Goal: Book appointment/travel/reservation

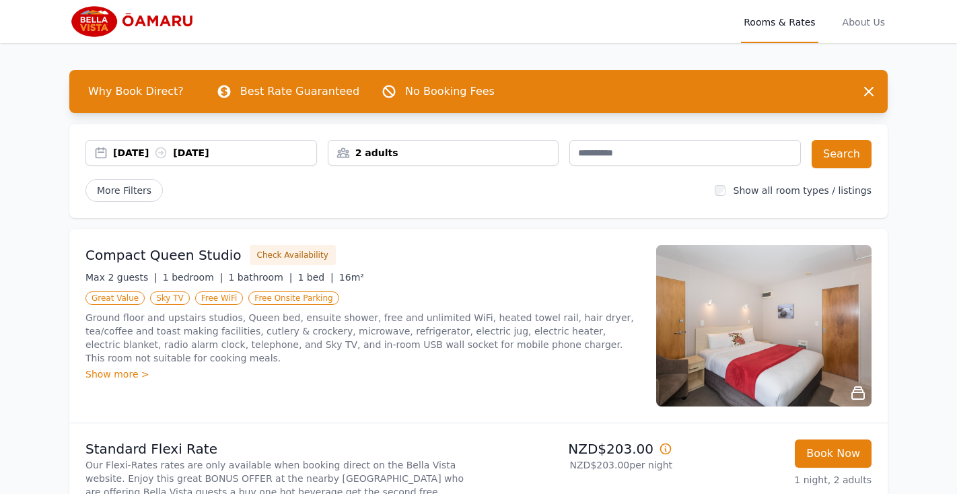
click at [477, 154] on div "2 adults" at bounding box center [444, 152] width 230 height 13
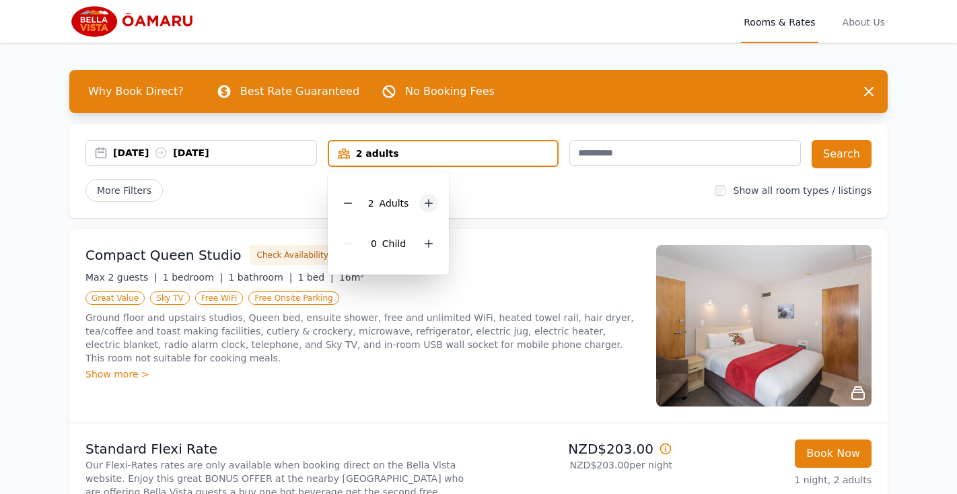
click at [430, 203] on icon at bounding box center [429, 203] width 7 height 7
click at [592, 187] on div "More Filters" at bounding box center [395, 190] width 619 height 23
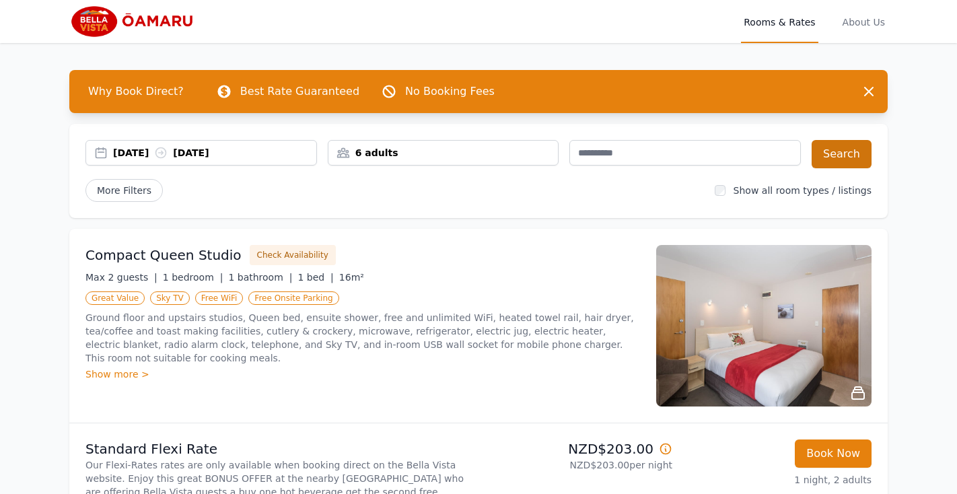
click at [840, 157] on button "Search" at bounding box center [842, 154] width 60 height 28
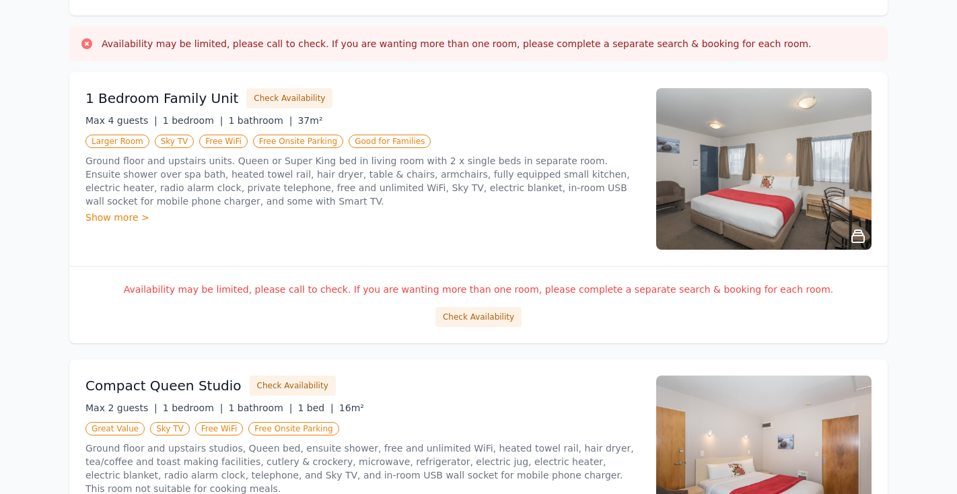
scroll to position [205, 0]
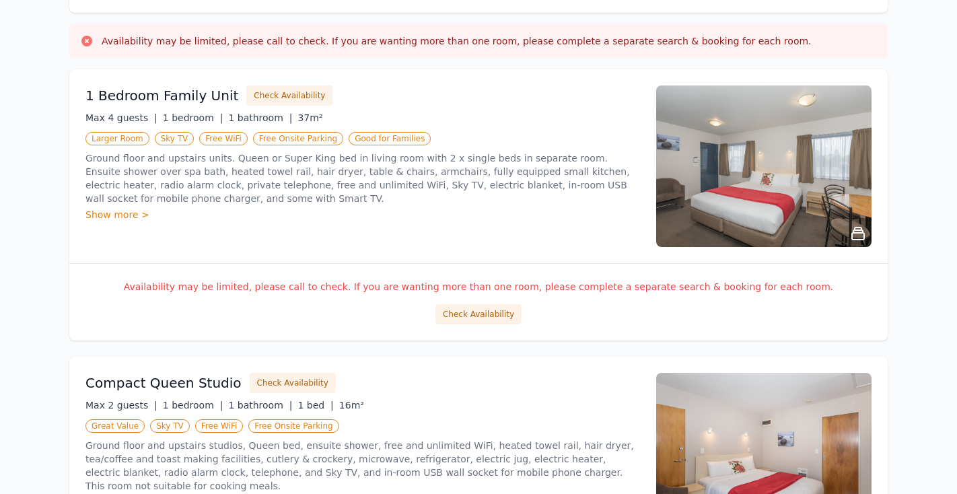
click at [110, 215] on div "Show more >" at bounding box center [363, 214] width 555 height 13
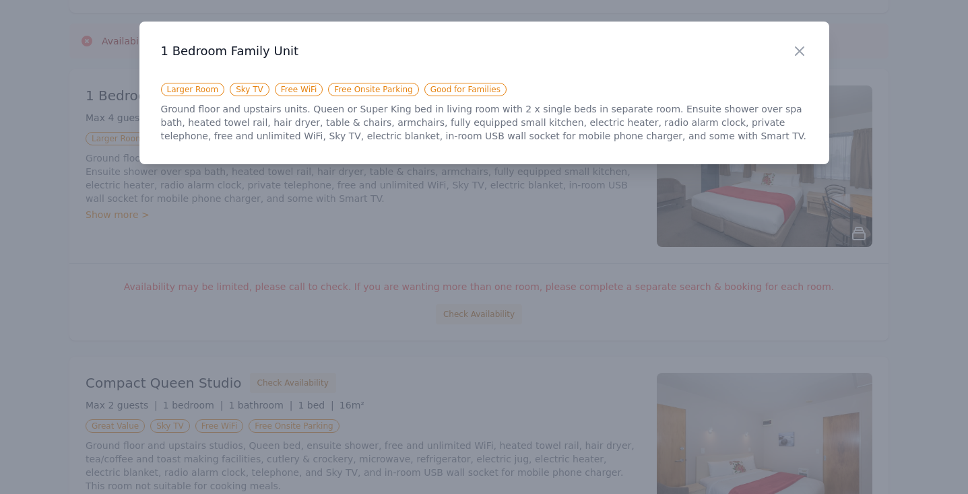
click at [446, 213] on div at bounding box center [484, 247] width 968 height 494
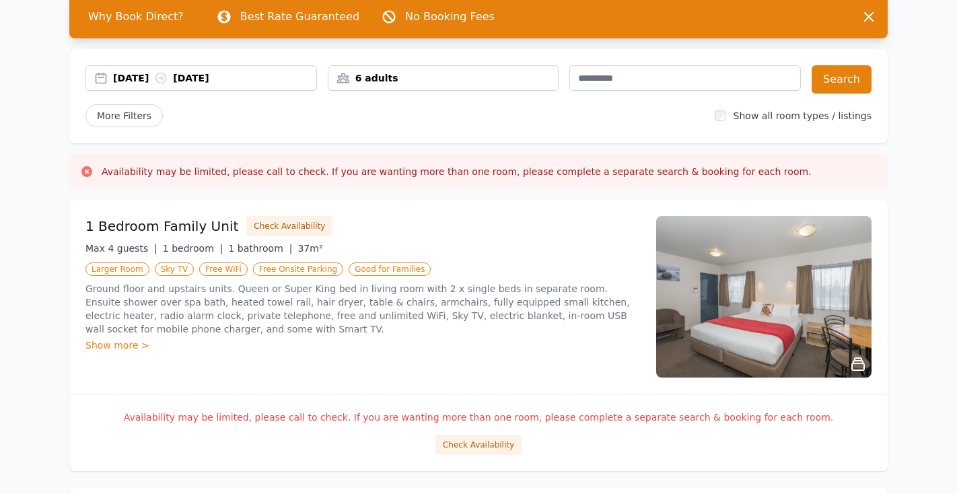
scroll to position [0, 0]
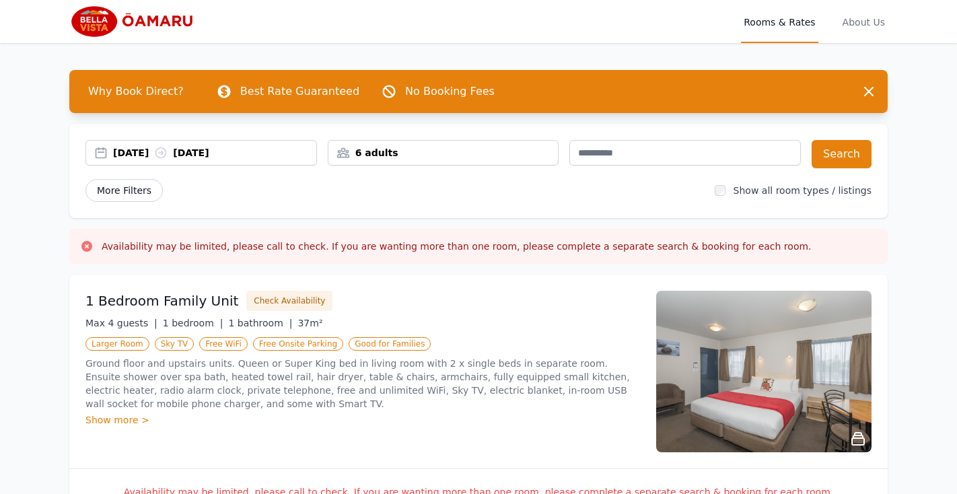
click at [128, 195] on span "More Filters" at bounding box center [124, 190] width 77 height 23
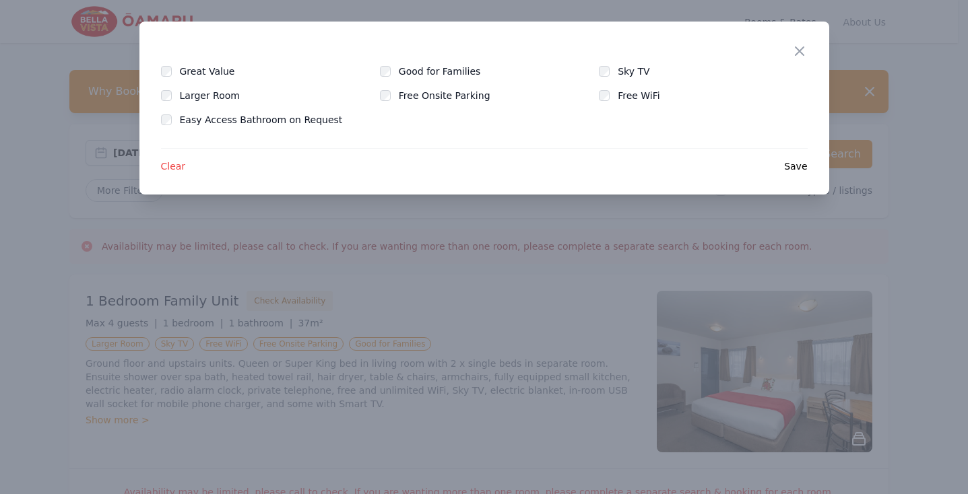
click at [172, 166] on span "Clear" at bounding box center [173, 166] width 25 height 13
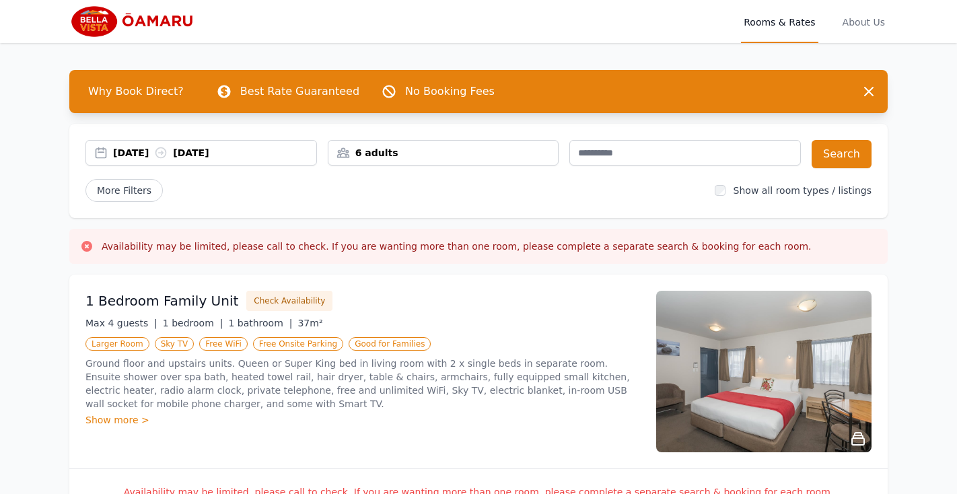
click at [139, 96] on span "Why Book Direct?" at bounding box center [135, 91] width 117 height 27
click at [277, 94] on p "Best Rate Guaranteed" at bounding box center [299, 91] width 119 height 16
click at [869, 92] on icon "button" at bounding box center [869, 92] width 8 height 8
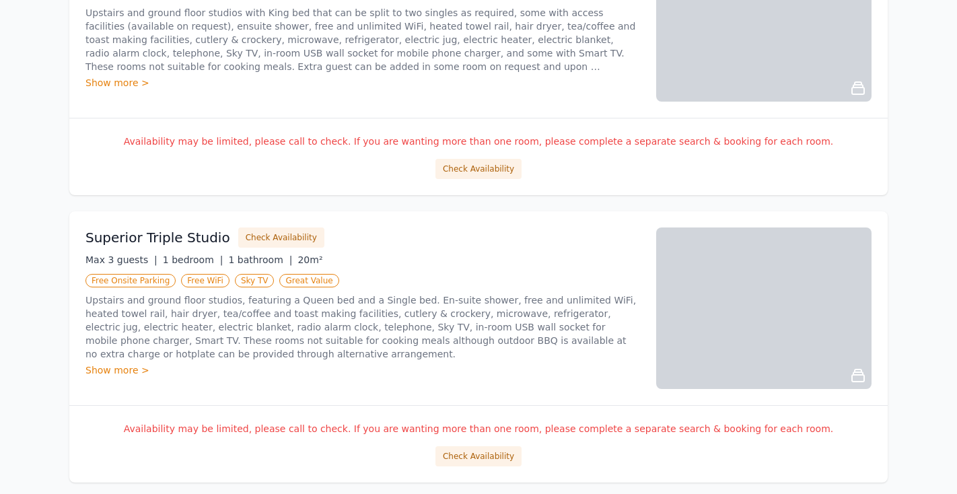
scroll to position [1046, 0]
